Goal: Contribute content

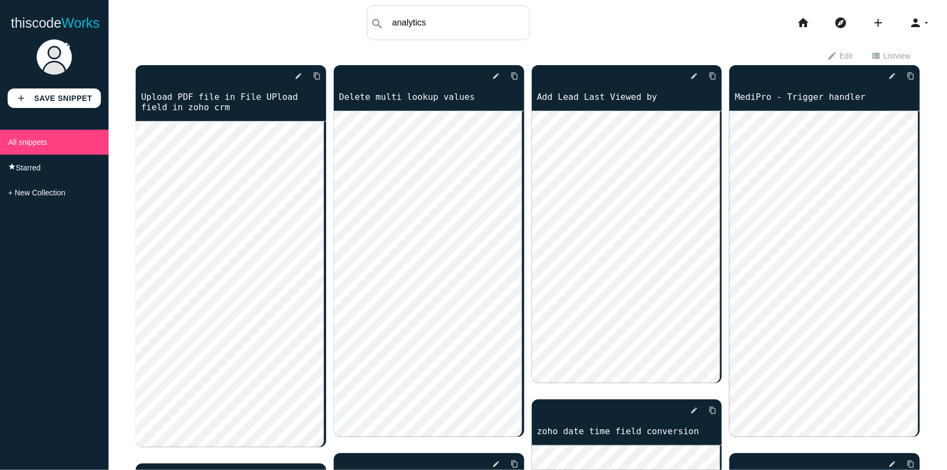
type input "analytics"
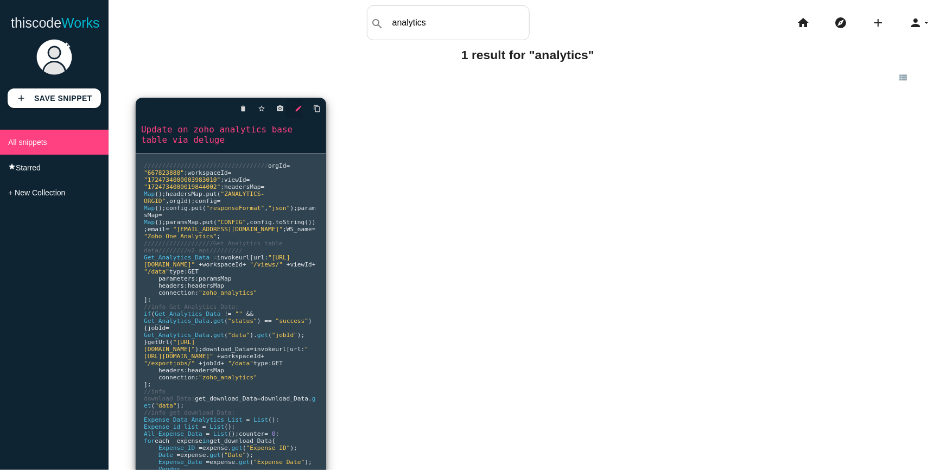
click at [299, 106] on icon "edit" at bounding box center [299, 109] width 8 height 20
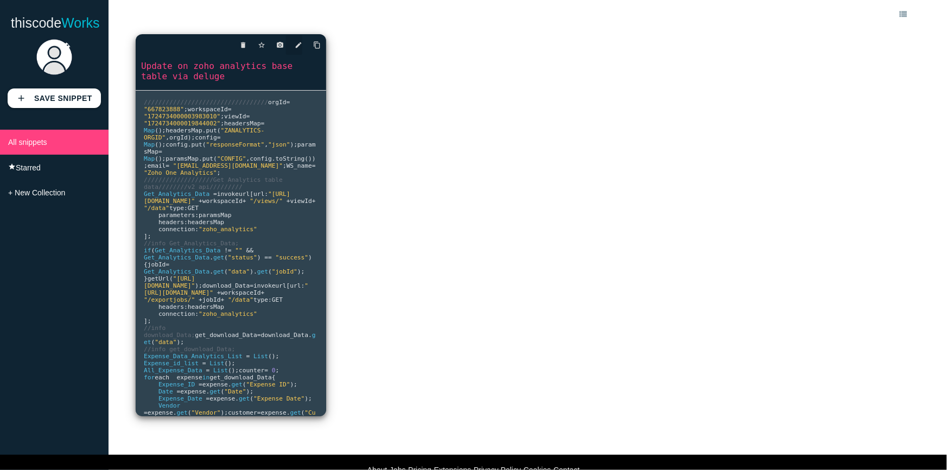
scroll to position [1, 0]
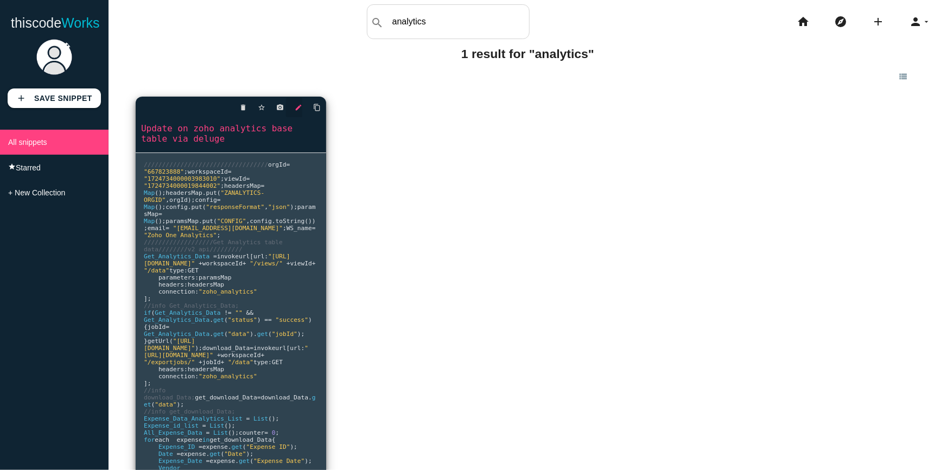
click at [299, 107] on icon "edit" at bounding box center [299, 108] width 8 height 20
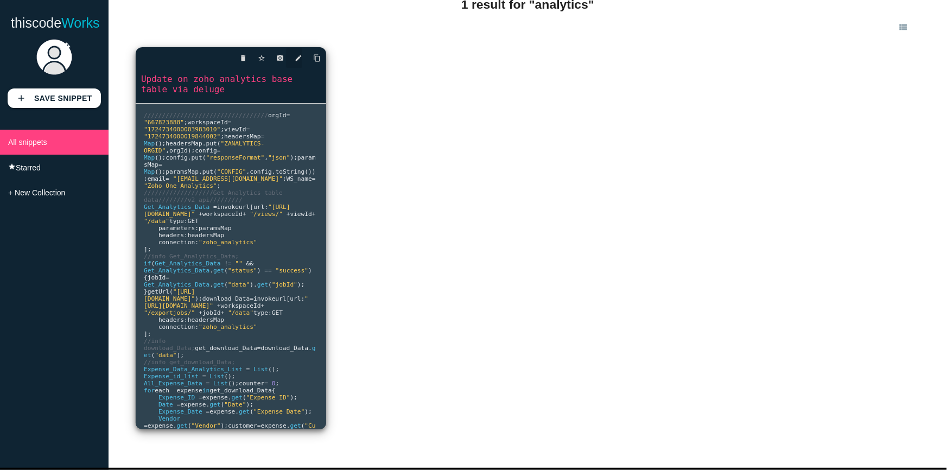
scroll to position [100, 0]
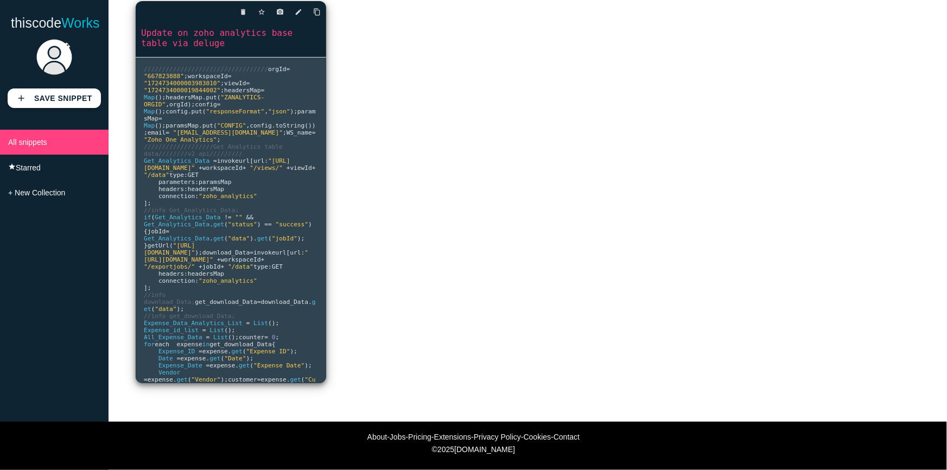
click at [263, 208] on pre "////////////////////////////////// orgId = "667823888" ; workspaceId = "1724734…" at bounding box center [231, 221] width 191 height 326
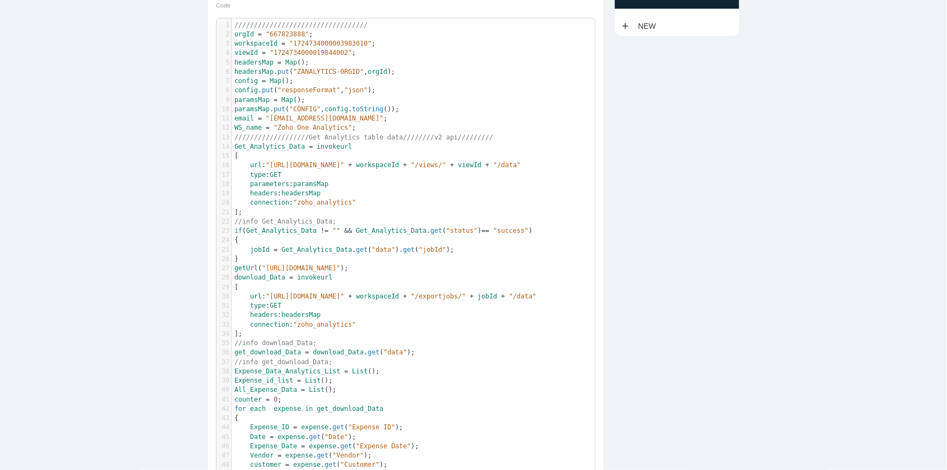
scroll to position [3, 0]
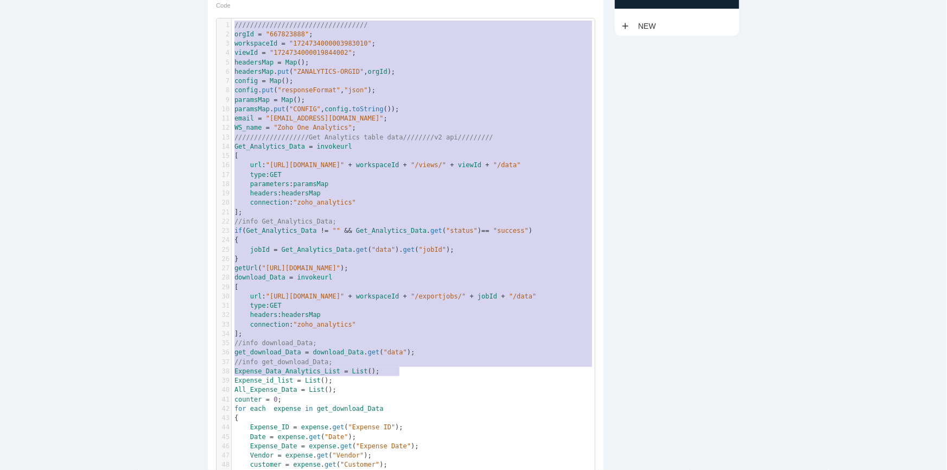
type textarea "orgId = "667823888"; workspaceId = "1724734000003983010"; viewId = "17247340000…"
drag, startPoint x: 400, startPoint y: 370, endPoint x: 187, endPoint y: 32, distance: 399.6
